Goal: Navigation & Orientation: Understand site structure

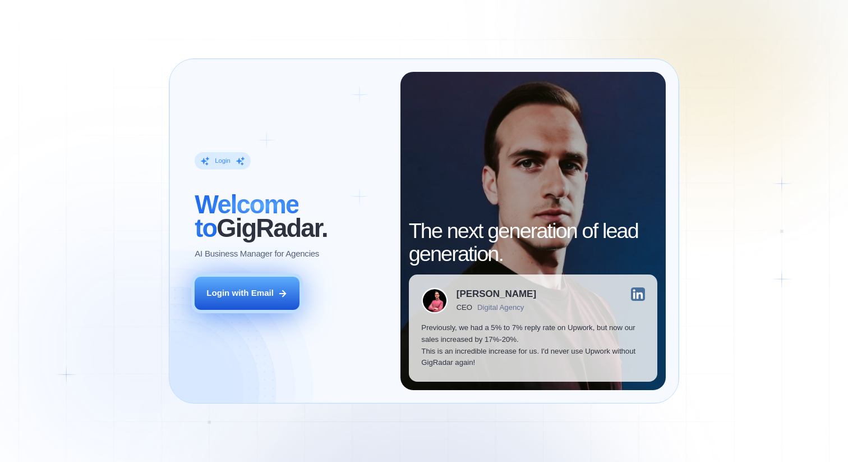
click at [284, 296] on icon at bounding box center [283, 293] width 10 height 10
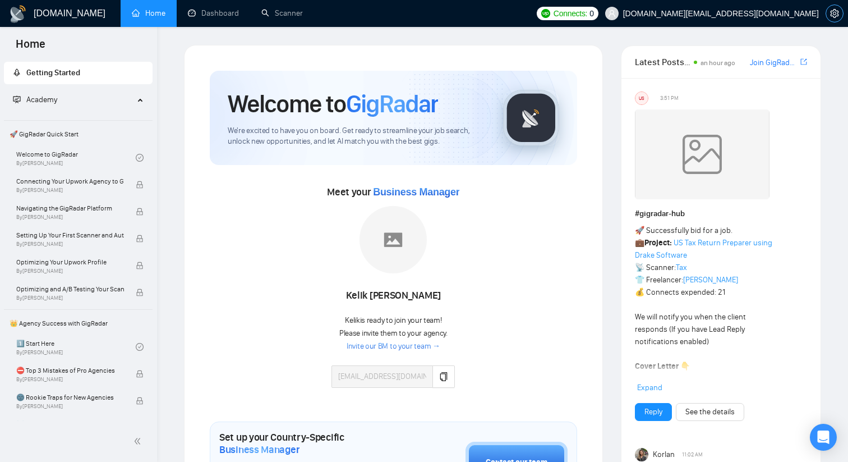
click at [840, 14] on span "setting" at bounding box center [834, 13] width 17 height 9
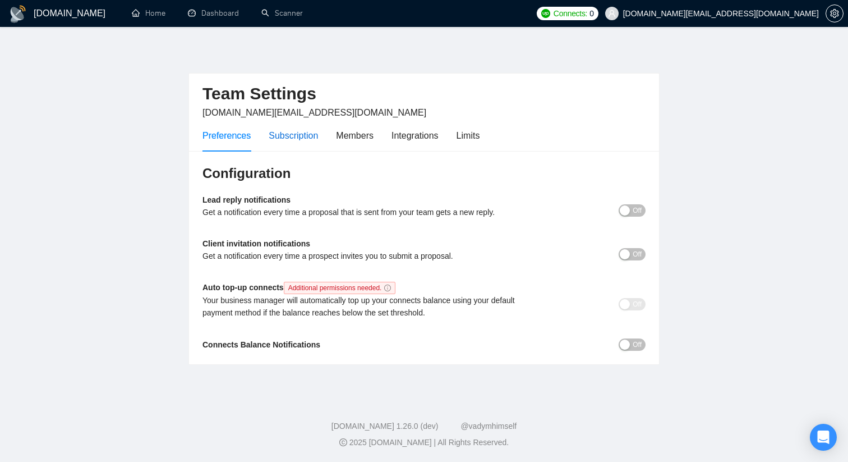
click at [295, 138] on div "Subscription" at bounding box center [293, 135] width 49 height 14
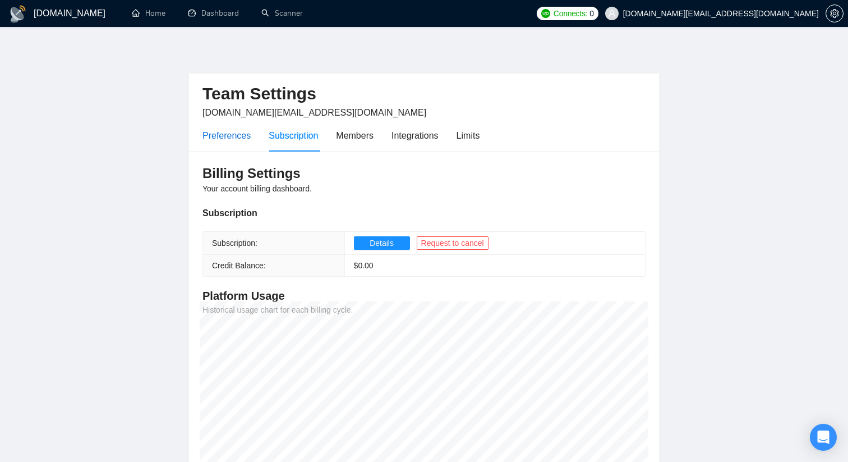
click at [249, 136] on div "Preferences" at bounding box center [227, 135] width 48 height 14
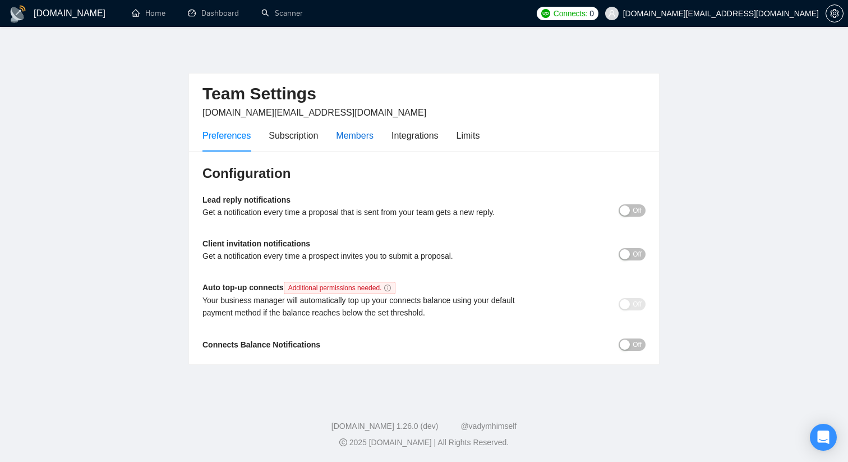
click at [369, 136] on div "Members" at bounding box center [355, 135] width 38 height 14
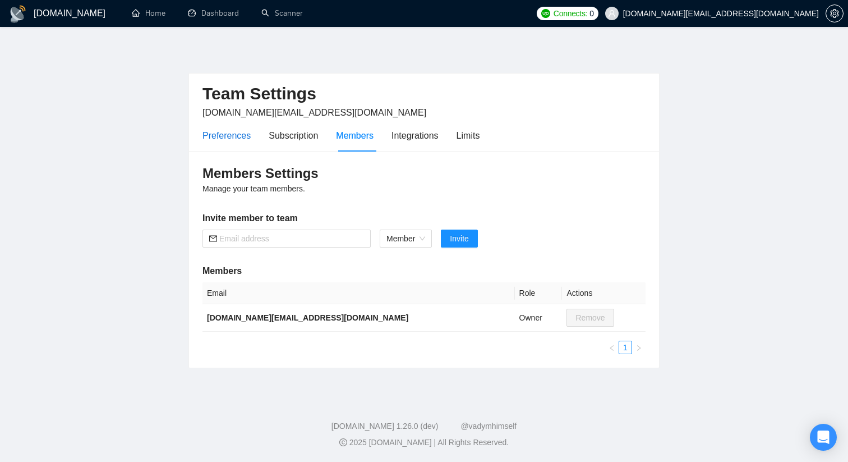
click at [232, 132] on div "Preferences" at bounding box center [227, 135] width 48 height 14
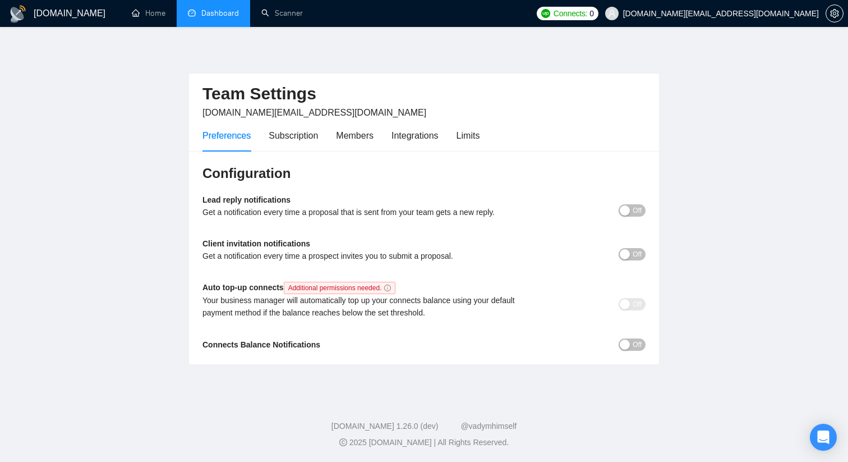
click at [218, 17] on link "Dashboard" at bounding box center [213, 13] width 51 height 10
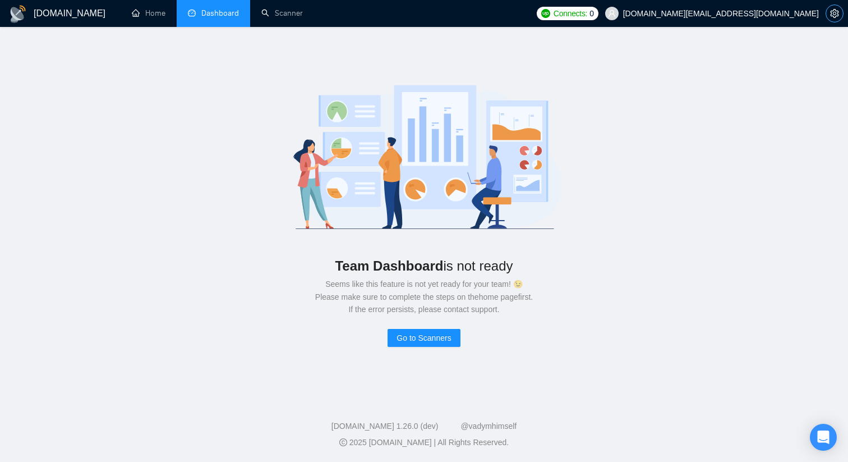
click at [830, 19] on button "button" at bounding box center [835, 13] width 18 height 18
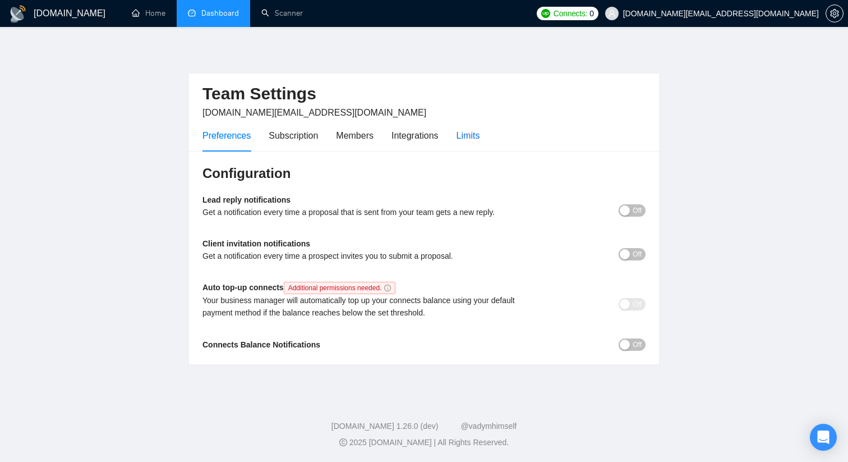
click at [472, 132] on div "Limits" at bounding box center [469, 135] width 24 height 14
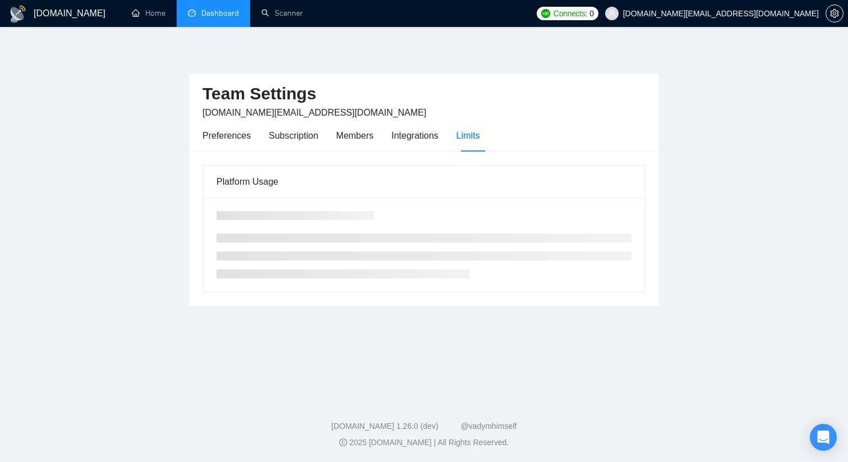
click at [251, 139] on div "Preferences Subscription Members Integrations Limits" at bounding box center [341, 135] width 277 height 32
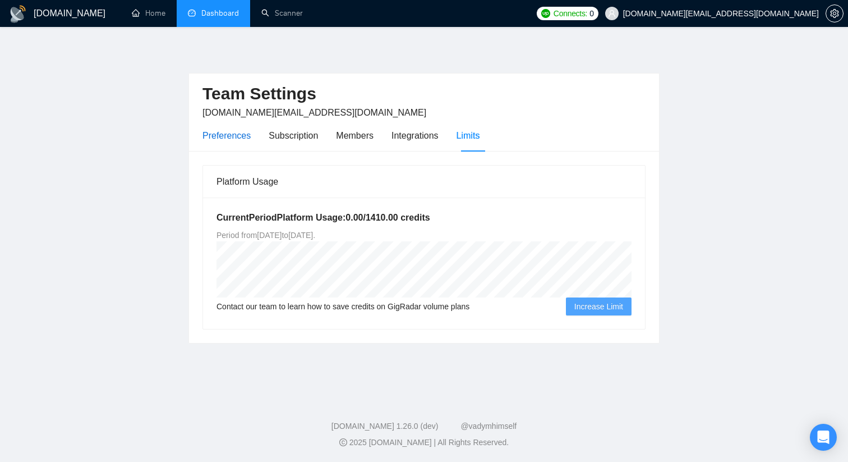
click at [234, 134] on div "Preferences" at bounding box center [227, 135] width 48 height 14
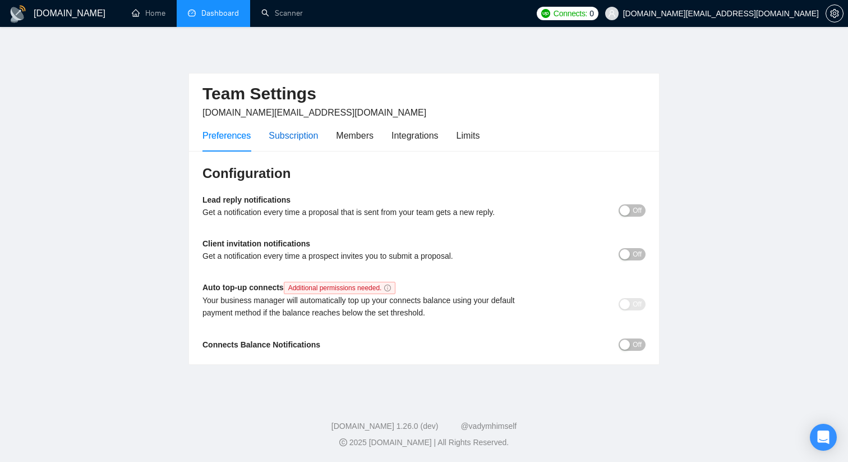
click at [308, 134] on div "Subscription" at bounding box center [293, 135] width 49 height 14
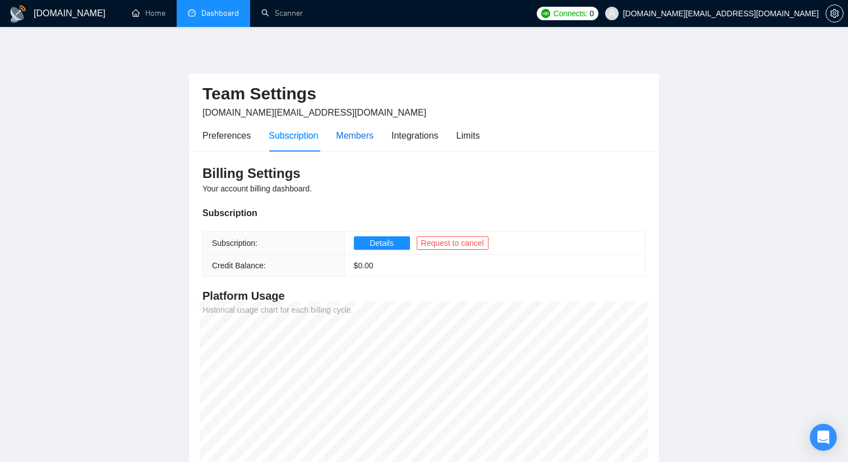
click at [358, 131] on div "Members" at bounding box center [355, 135] width 38 height 14
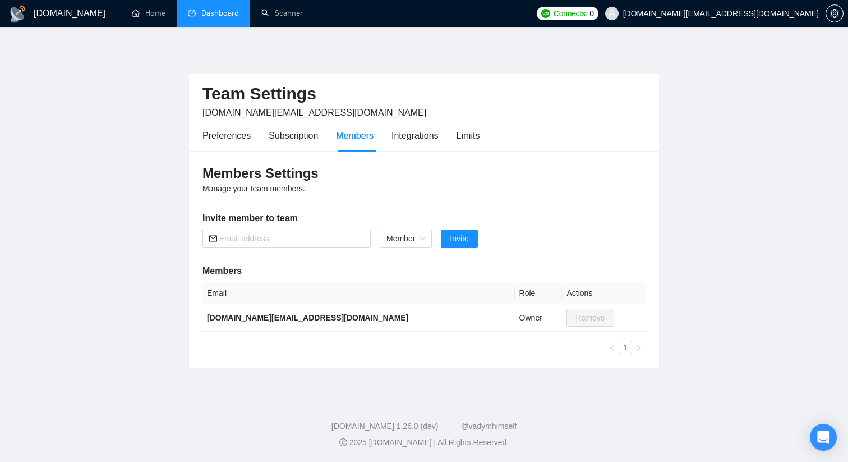
click at [38, 12] on h1 "[DOMAIN_NAME]" at bounding box center [70, 13] width 72 height 27
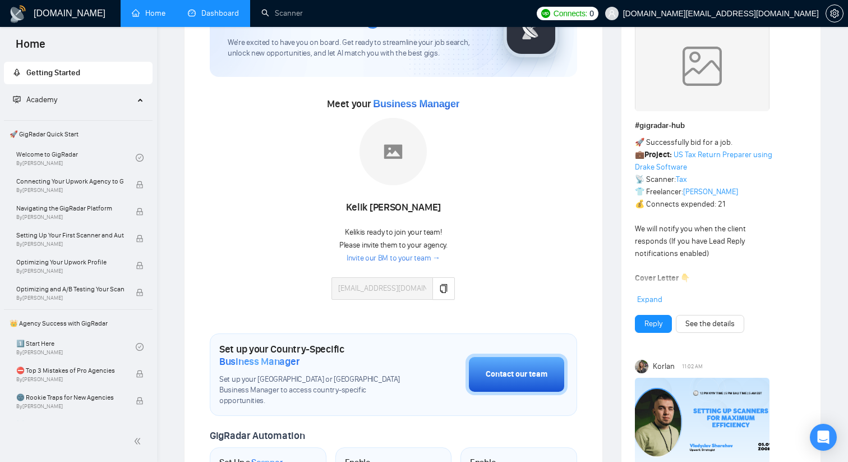
scroll to position [91, 0]
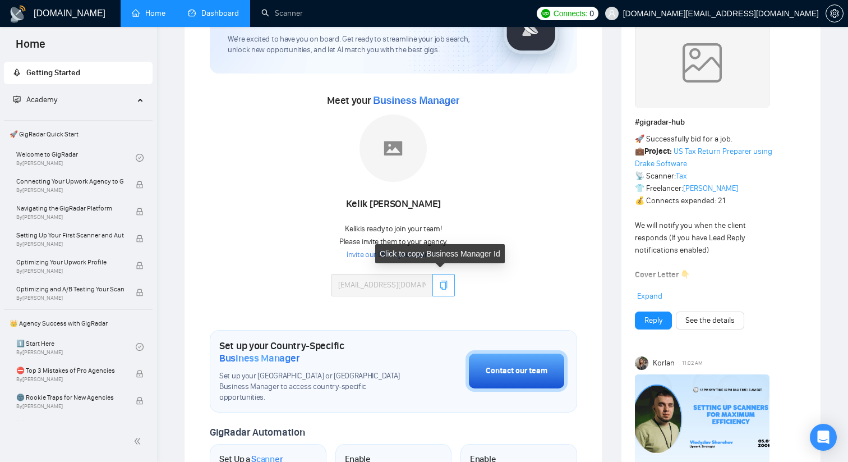
click at [441, 279] on button "button" at bounding box center [444, 285] width 22 height 22
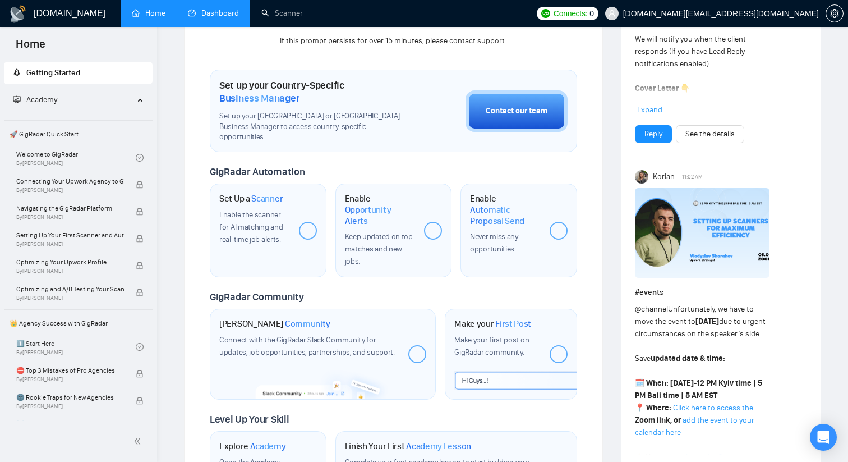
scroll to position [278, 0]
click at [312, 221] on div at bounding box center [308, 230] width 18 height 18
